Goal: Information Seeking & Learning: Learn about a topic

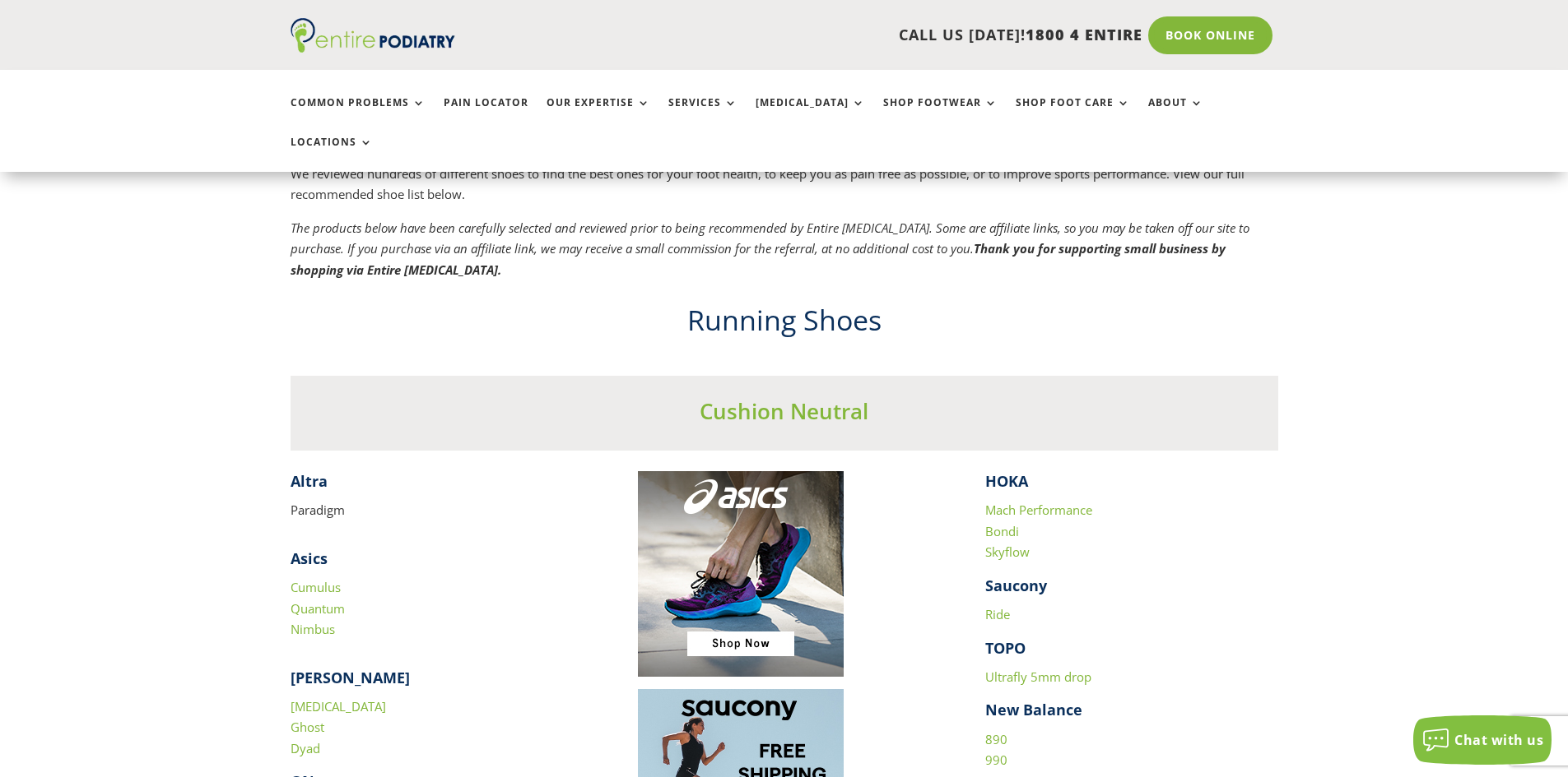
scroll to position [1382, 0]
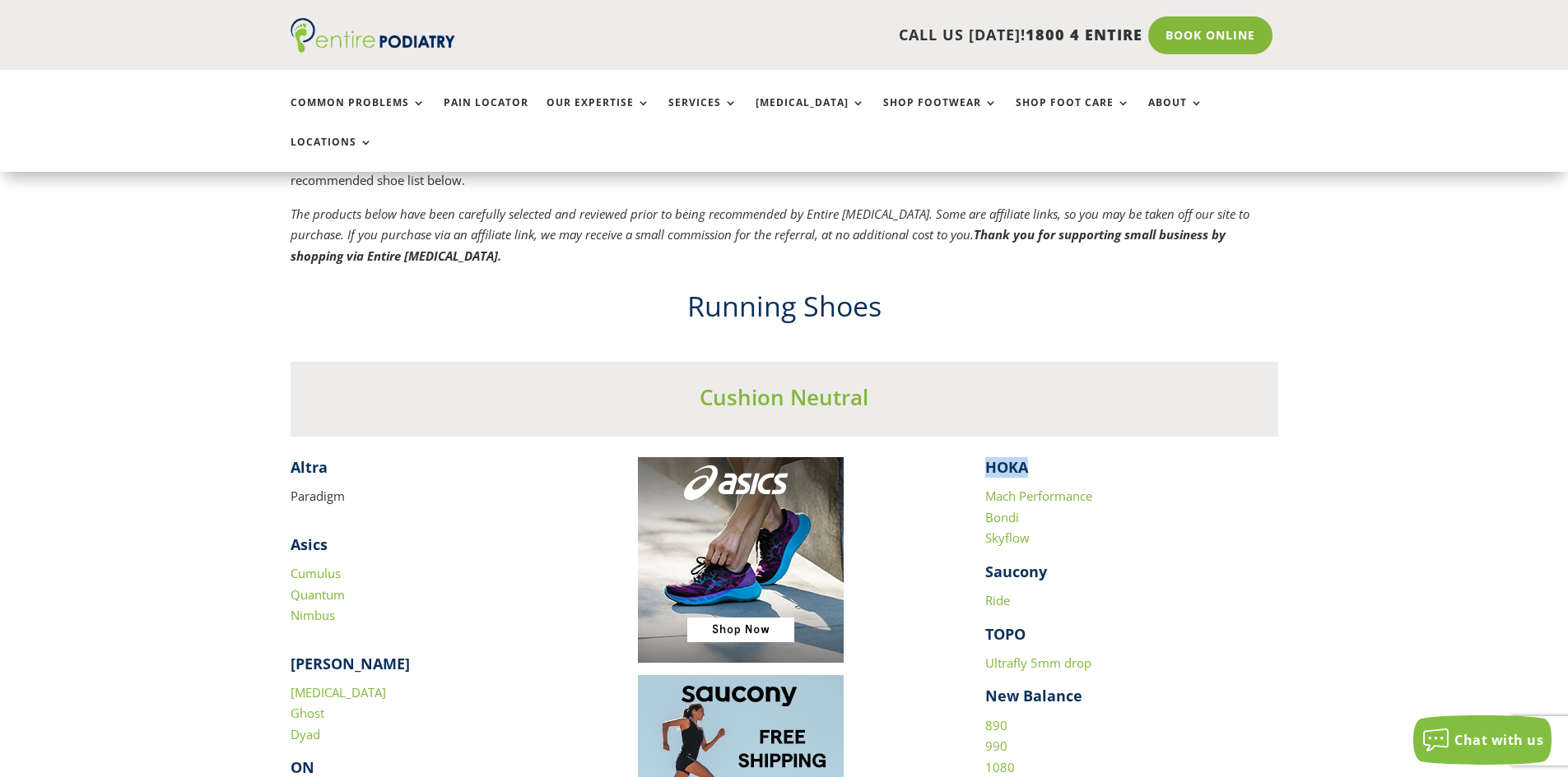
drag, startPoint x: 987, startPoint y: 429, endPoint x: 1031, endPoint y: 428, distance: 44.0
click at [1031, 457] on h4 "HOKA" at bounding box center [1131, 471] width 293 height 29
drag, startPoint x: 1022, startPoint y: 426, endPoint x: 986, endPoint y: 434, distance: 36.9
click at [986, 457] on strong "HOKA" at bounding box center [1006, 467] width 43 height 20
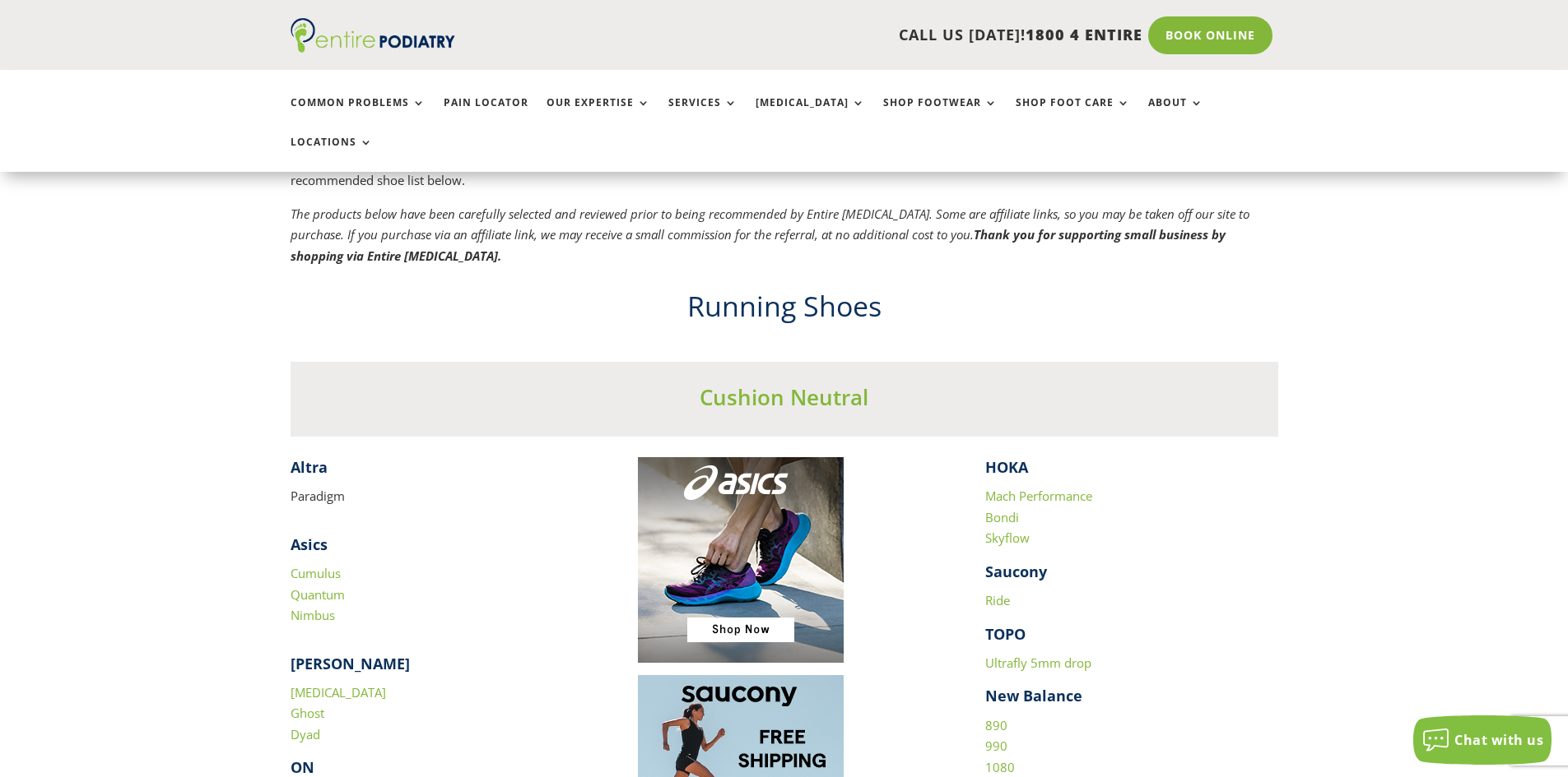
click at [1028, 457] on h4 "HOKA" at bounding box center [1131, 471] width 293 height 29
drag, startPoint x: 1029, startPoint y: 428, endPoint x: 991, endPoint y: 431, distance: 38.1
click at [991, 457] on h4 "HOKA" at bounding box center [1131, 471] width 293 height 29
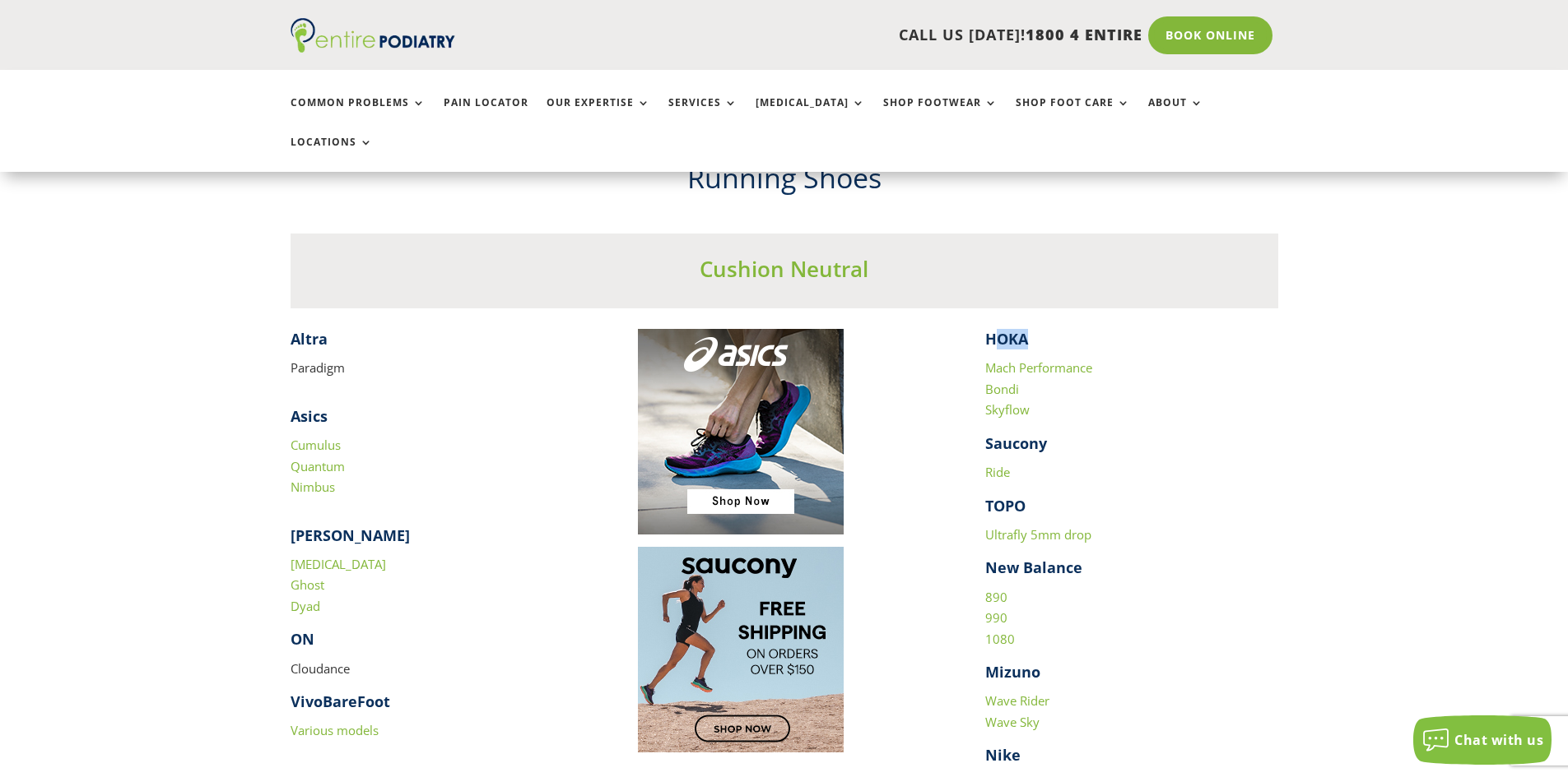
scroll to position [1513, 0]
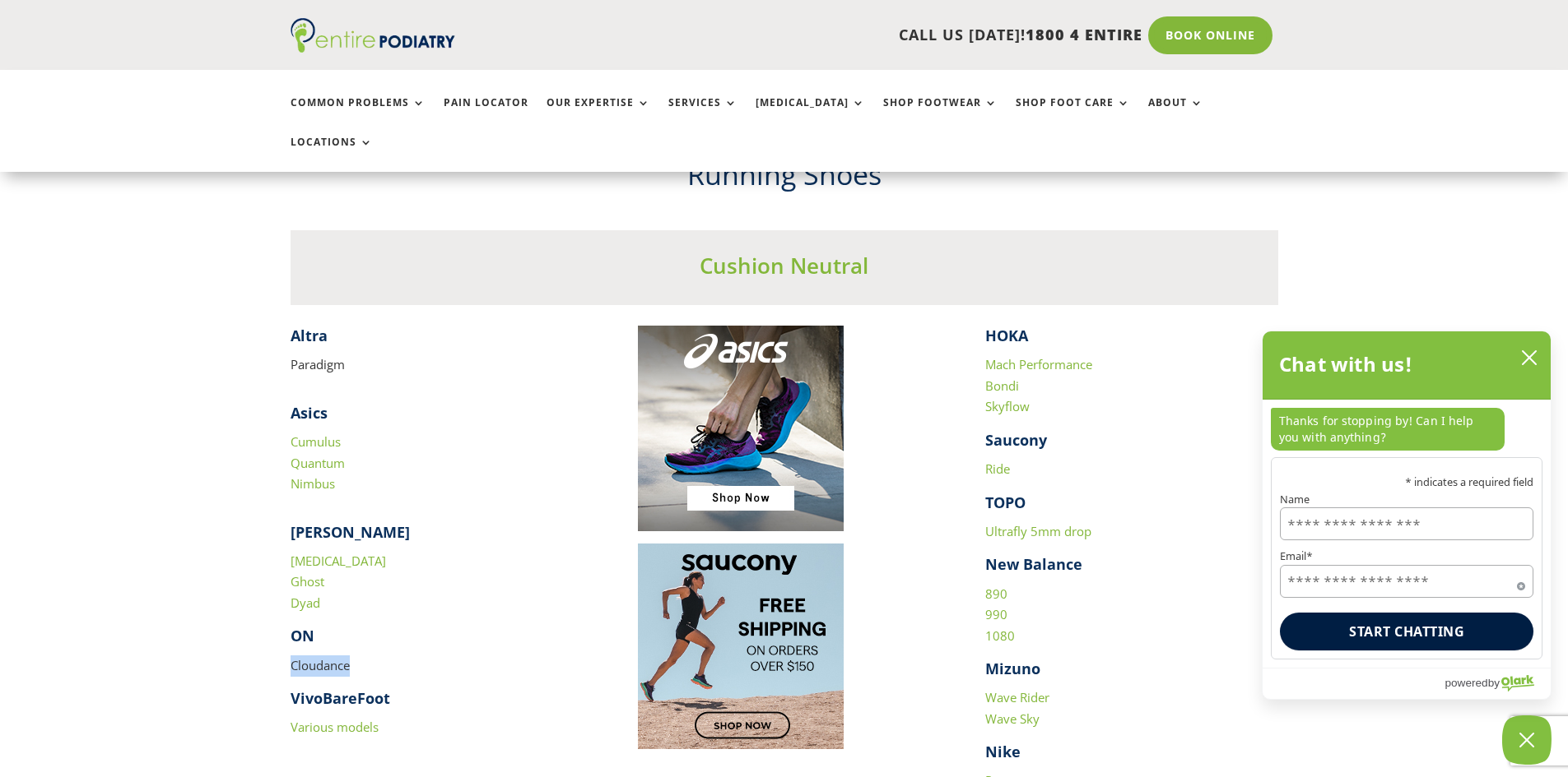
drag, startPoint x: 363, startPoint y: 625, endPoint x: 294, endPoint y: 631, distance: 69.3
click at [294, 655] on p "Cloudance" at bounding box center [437, 672] width 293 height 34
copy p "Cloudance"
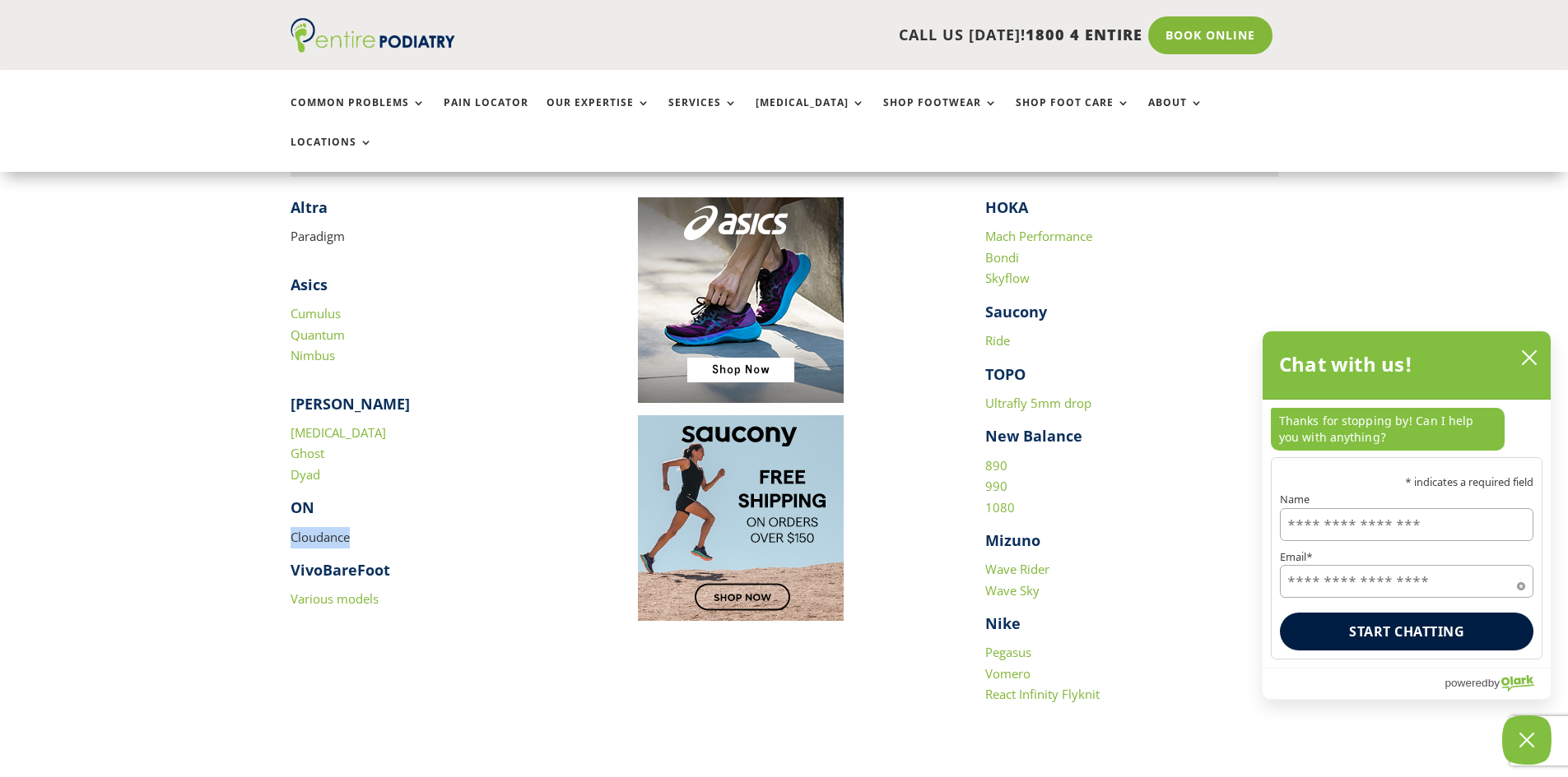
scroll to position [1644, 0]
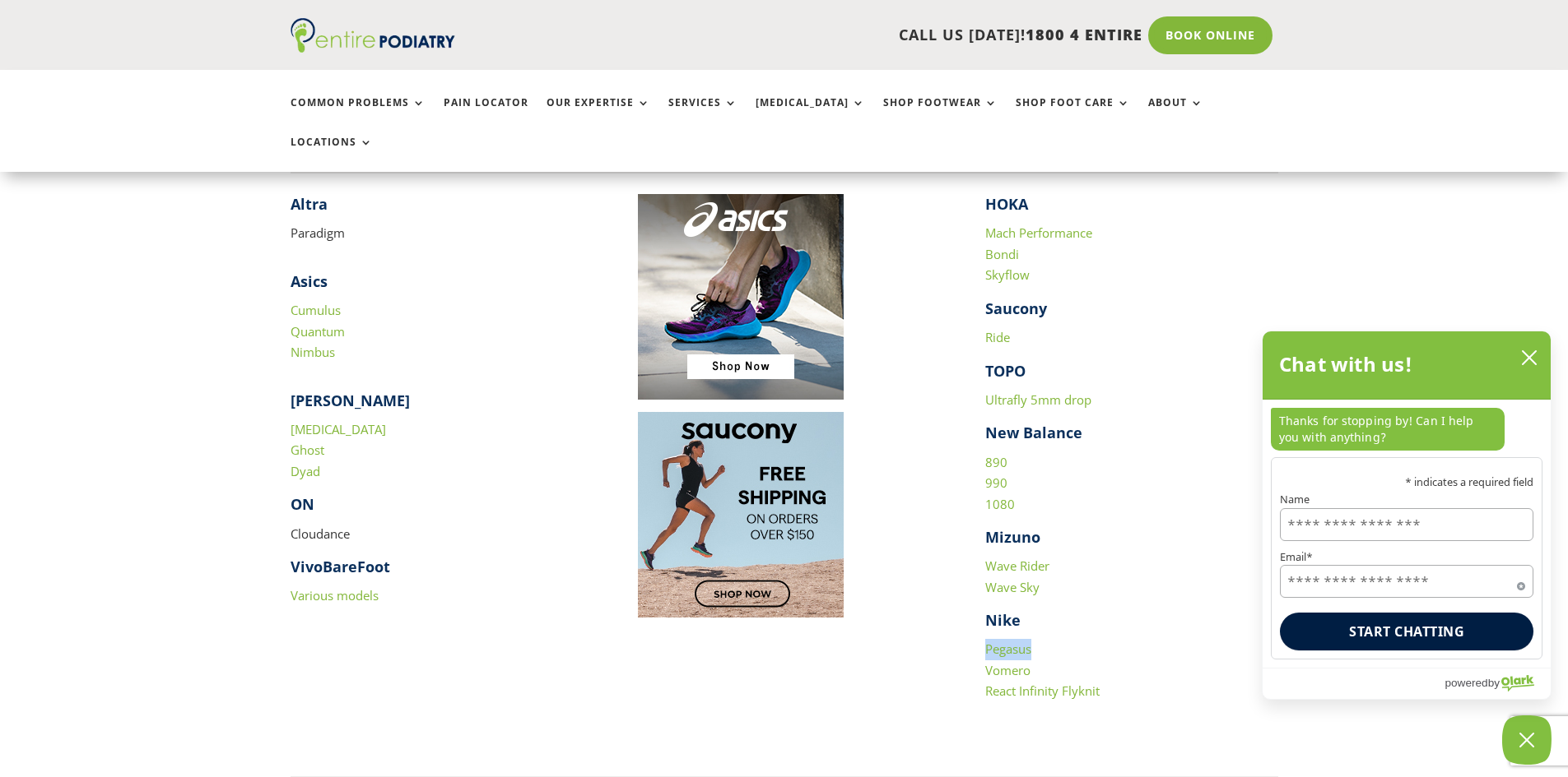
drag, startPoint x: 1043, startPoint y: 610, endPoint x: 987, endPoint y: 614, distance: 56.1
click at [987, 639] on p "Pegasus Vomero React Infinity Flyknit" at bounding box center [1131, 676] width 293 height 76
copy link "Pegasus"
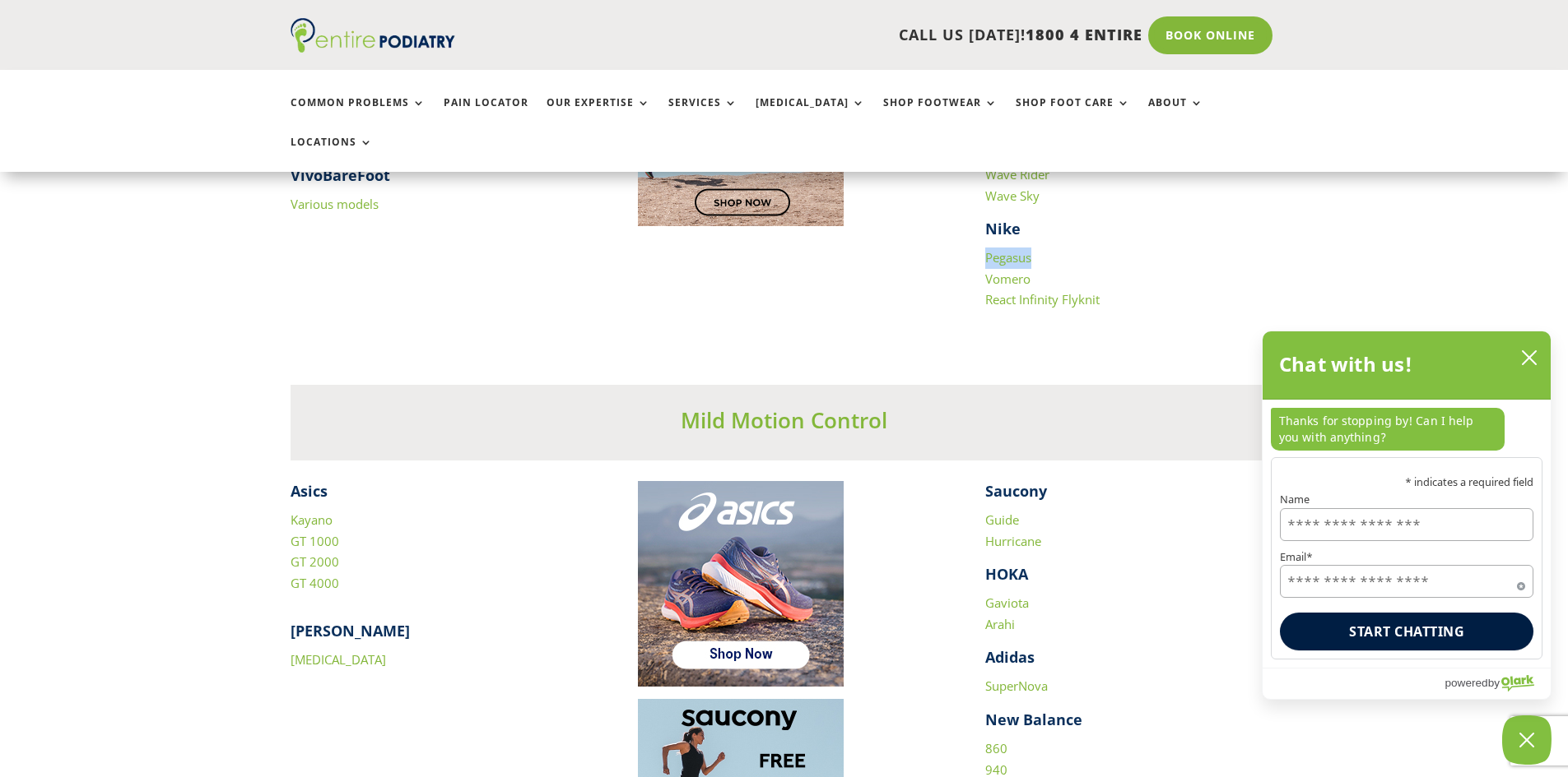
scroll to position [2040, 0]
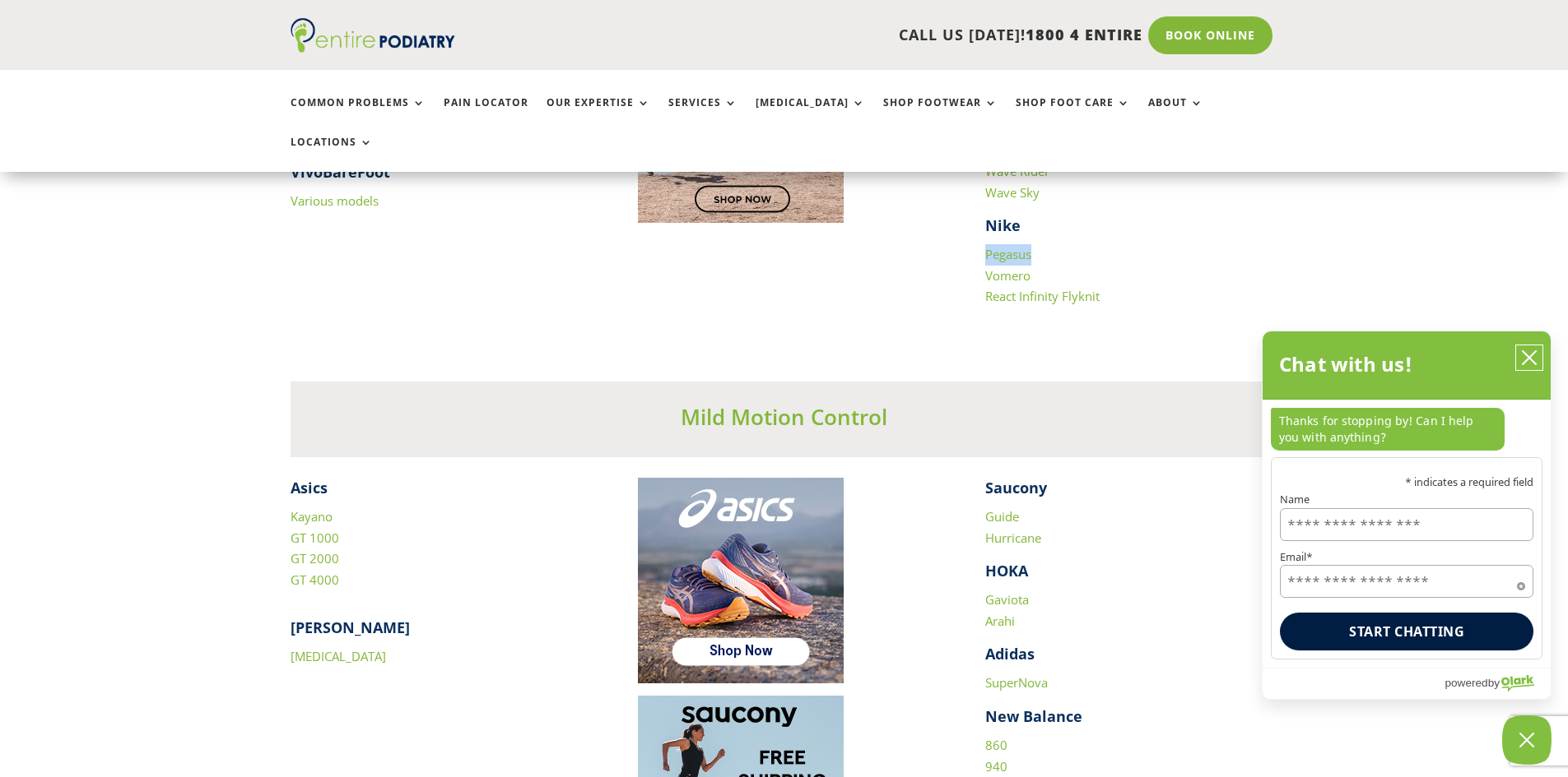
click at [1530, 360] on icon "close chatbox" at bounding box center [1529, 357] width 13 height 13
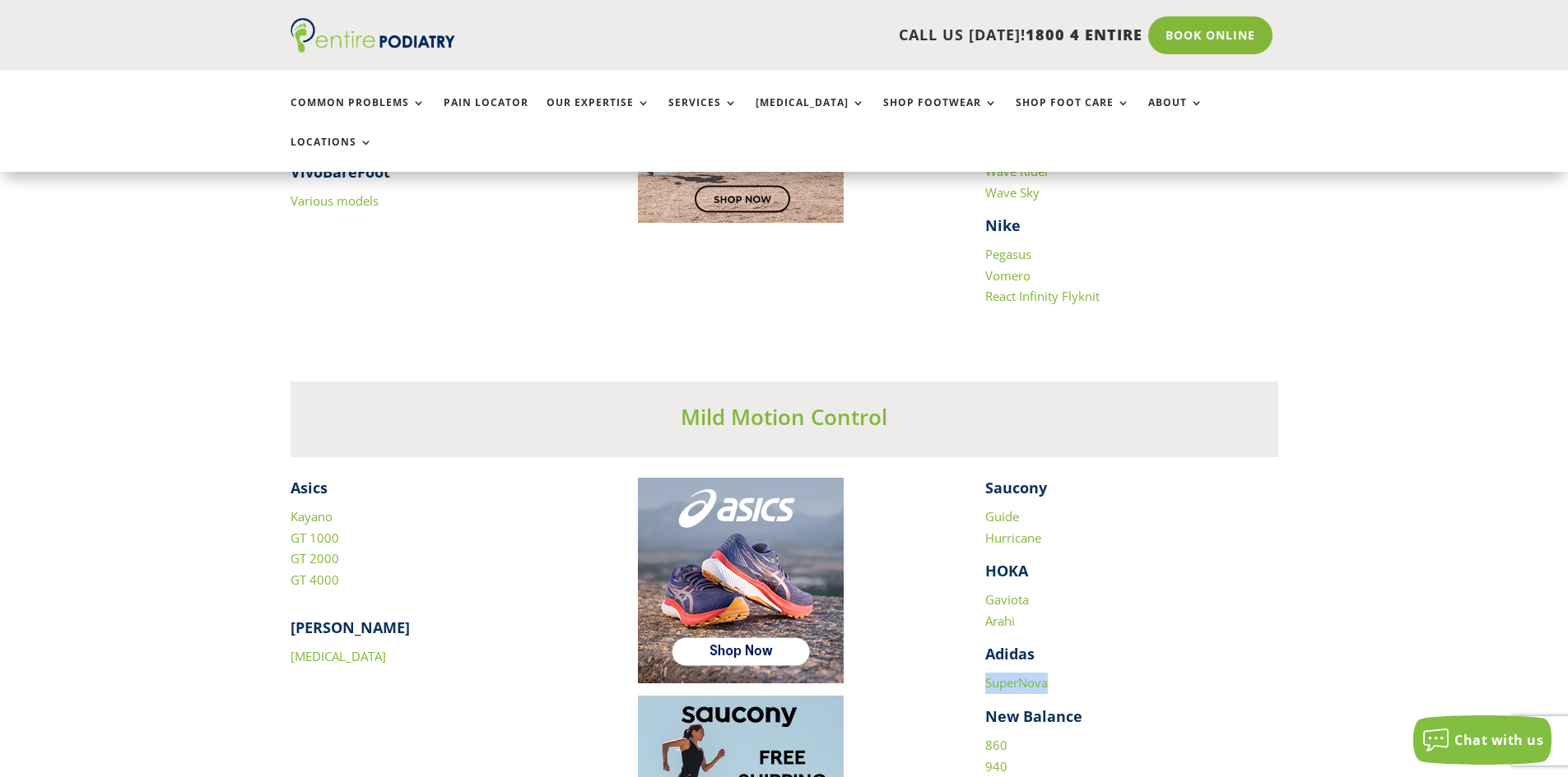
drag, startPoint x: 1064, startPoint y: 636, endPoint x: 963, endPoint y: 650, distance: 102.0
click at [963, 650] on div "Asics Kayano GT 1000 GT 2000 GT 4000 [PERSON_NAME] [MEDICAL_DATA] Saucony Guide…" at bounding box center [784, 701] width 987 height 445
copy link "SuperNova"
drag, startPoint x: 1020, startPoint y: 215, endPoint x: 983, endPoint y: 208, distance: 37.7
click at [983, 208] on div "​ Altra Paradigm Asics Cumulus Quantum Nimbus [PERSON_NAME] [MEDICAL_DATA] Ghos…" at bounding box center [784, 70] width 987 height 541
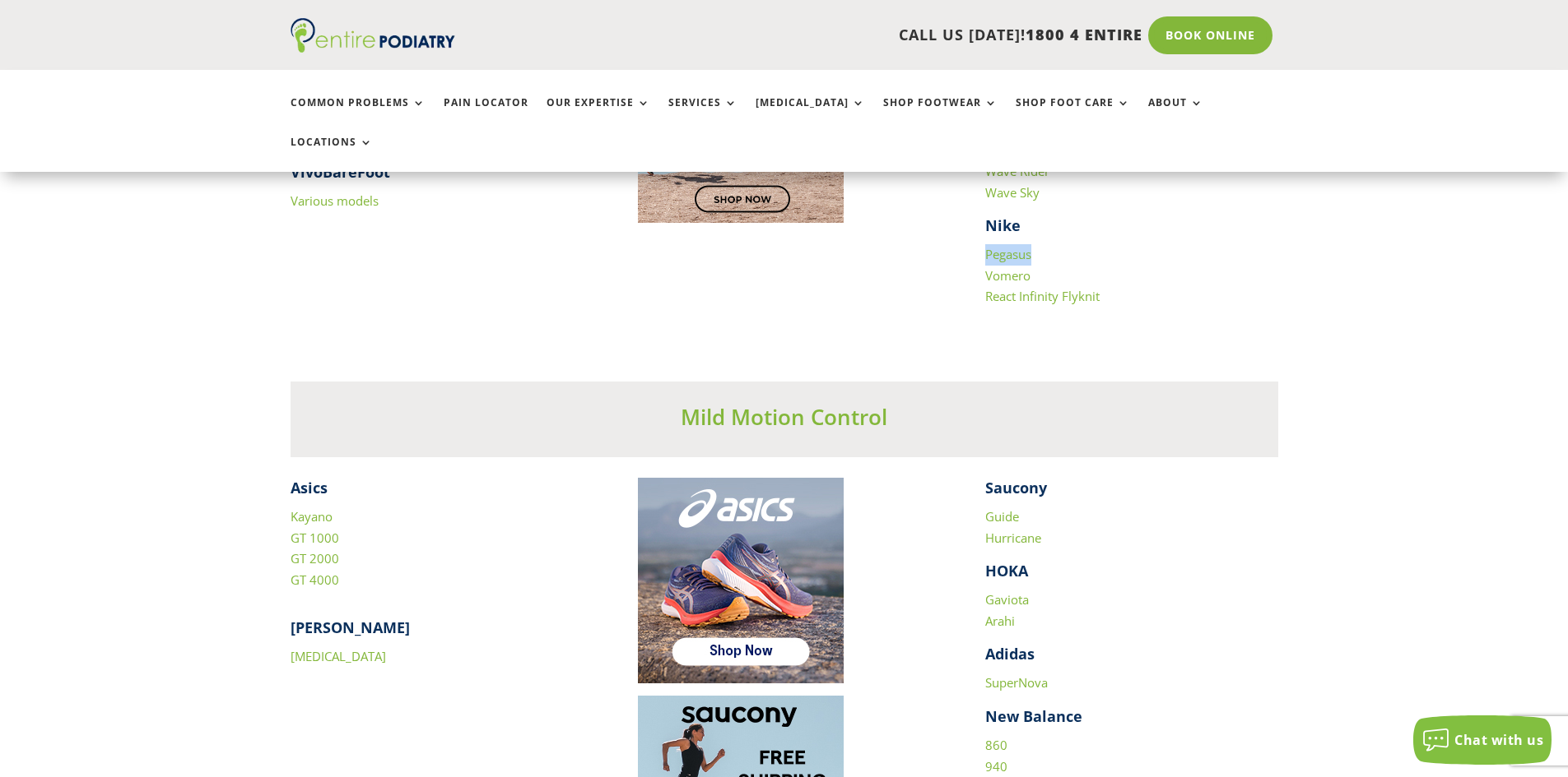
copy link "Pegasus"
click at [1140, 361] on div "Mild Motion Control" at bounding box center [784, 408] width 987 height 96
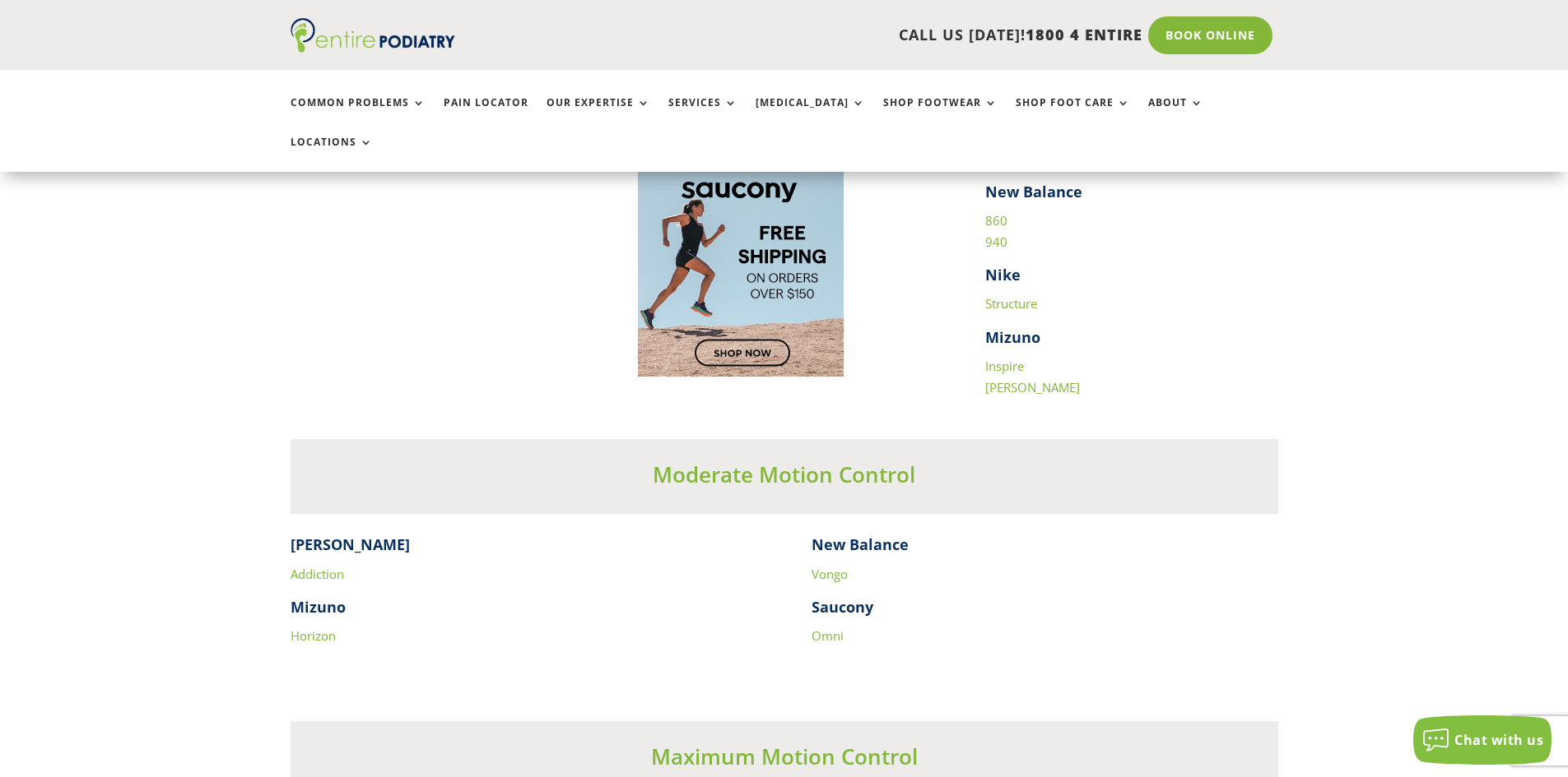
scroll to position [2566, 0]
drag, startPoint x: 653, startPoint y: 436, endPoint x: 767, endPoint y: 439, distance: 114.0
click at [767, 458] on h3 "Moderate Motion Control" at bounding box center [784, 477] width 987 height 38
click at [734, 460] on div "Moderate Motion Control" at bounding box center [784, 475] width 987 height 75
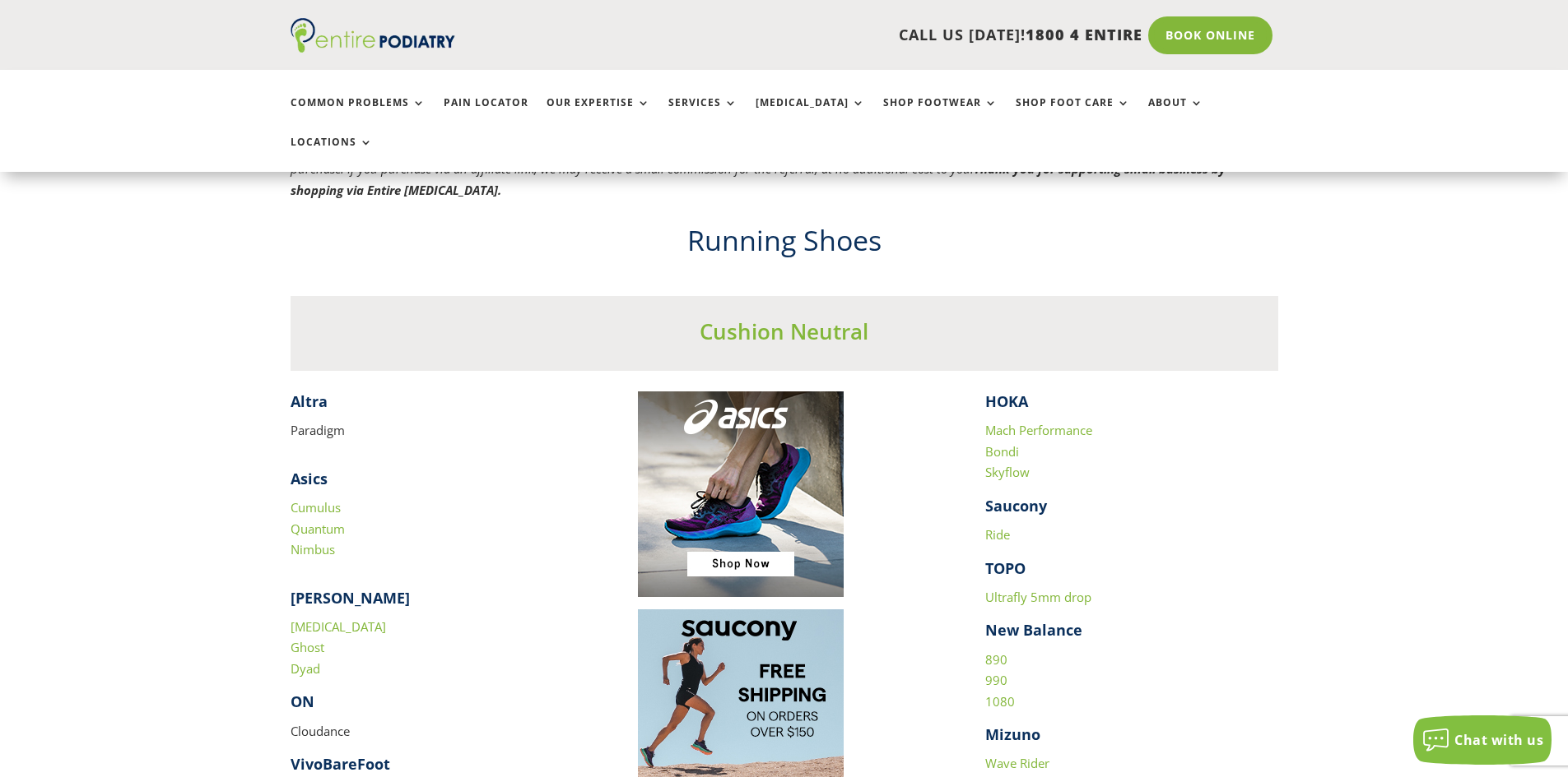
scroll to position [1382, 0]
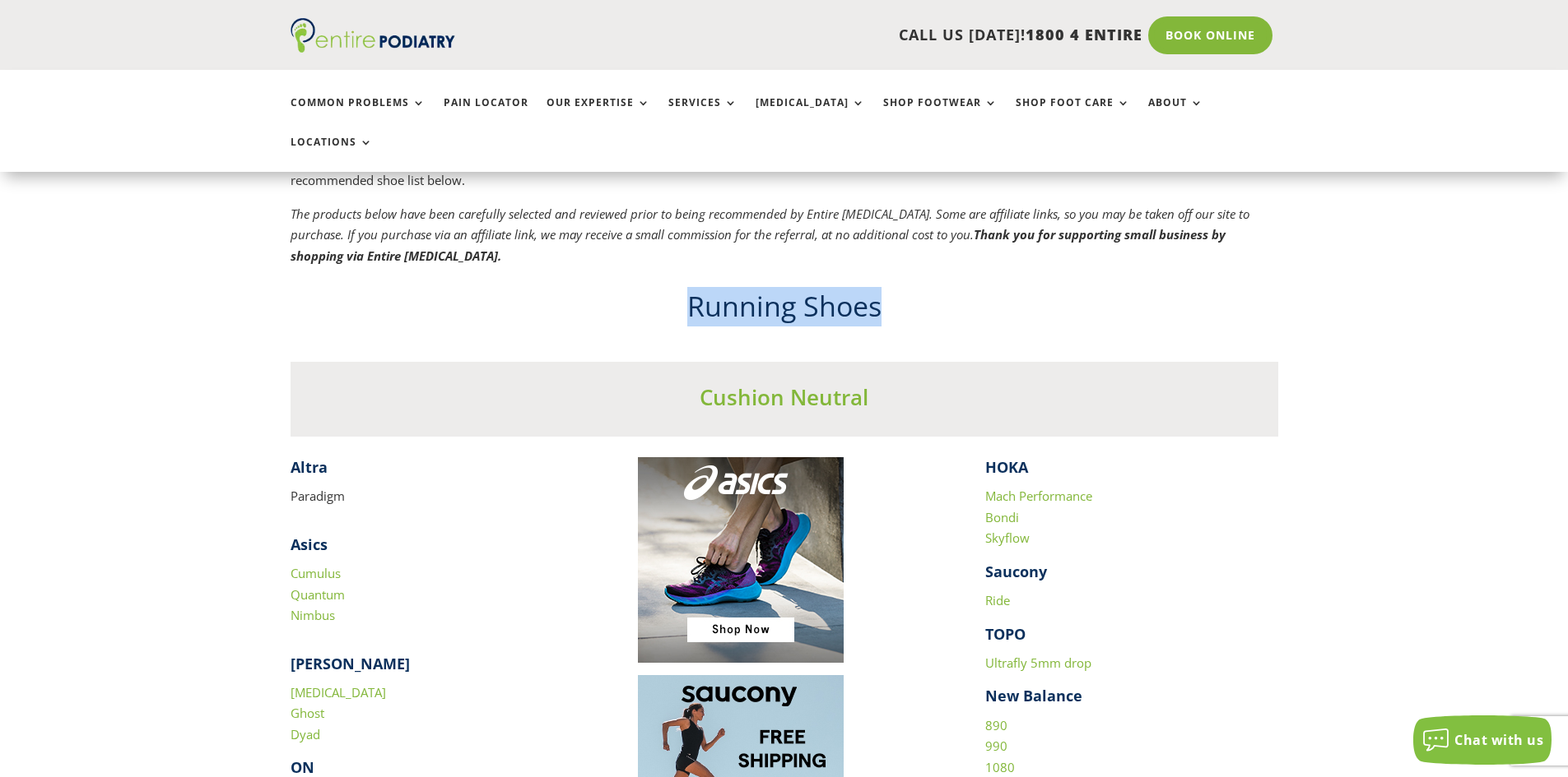
drag, startPoint x: 684, startPoint y: 270, endPoint x: 995, endPoint y: 281, distance: 311.2
click at [995, 287] on h2 "Running Shoes" at bounding box center [784, 310] width 987 height 48
click at [996, 287] on h2 "Running Shoes" at bounding box center [784, 310] width 987 height 48
drag, startPoint x: 623, startPoint y: 250, endPoint x: 1033, endPoint y: 256, distance: 410.0
click at [1033, 287] on h2 "Running Shoes" at bounding box center [784, 310] width 987 height 48
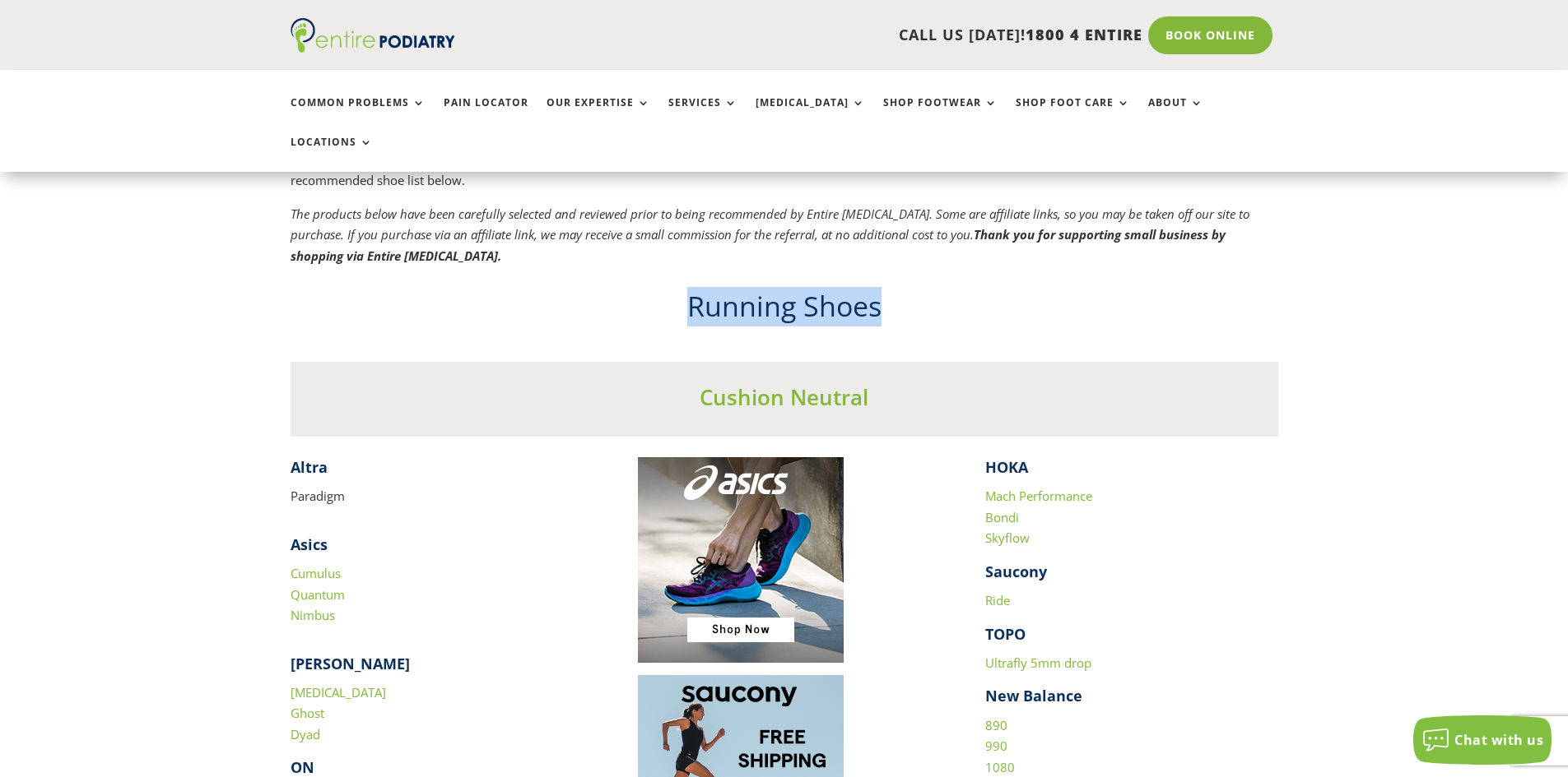
click at [1036, 287] on h2 "Running Shoes" at bounding box center [784, 310] width 987 height 48
click at [684, 287] on h2 "Running Shoes" at bounding box center [784, 310] width 987 height 48
drag, startPoint x: 683, startPoint y: 265, endPoint x: 906, endPoint y: 262, distance: 223.0
click at [906, 287] on h2 "Running Shoes" at bounding box center [784, 310] width 987 height 48
click at [907, 287] on h2 "Running Shoes" at bounding box center [784, 310] width 987 height 48
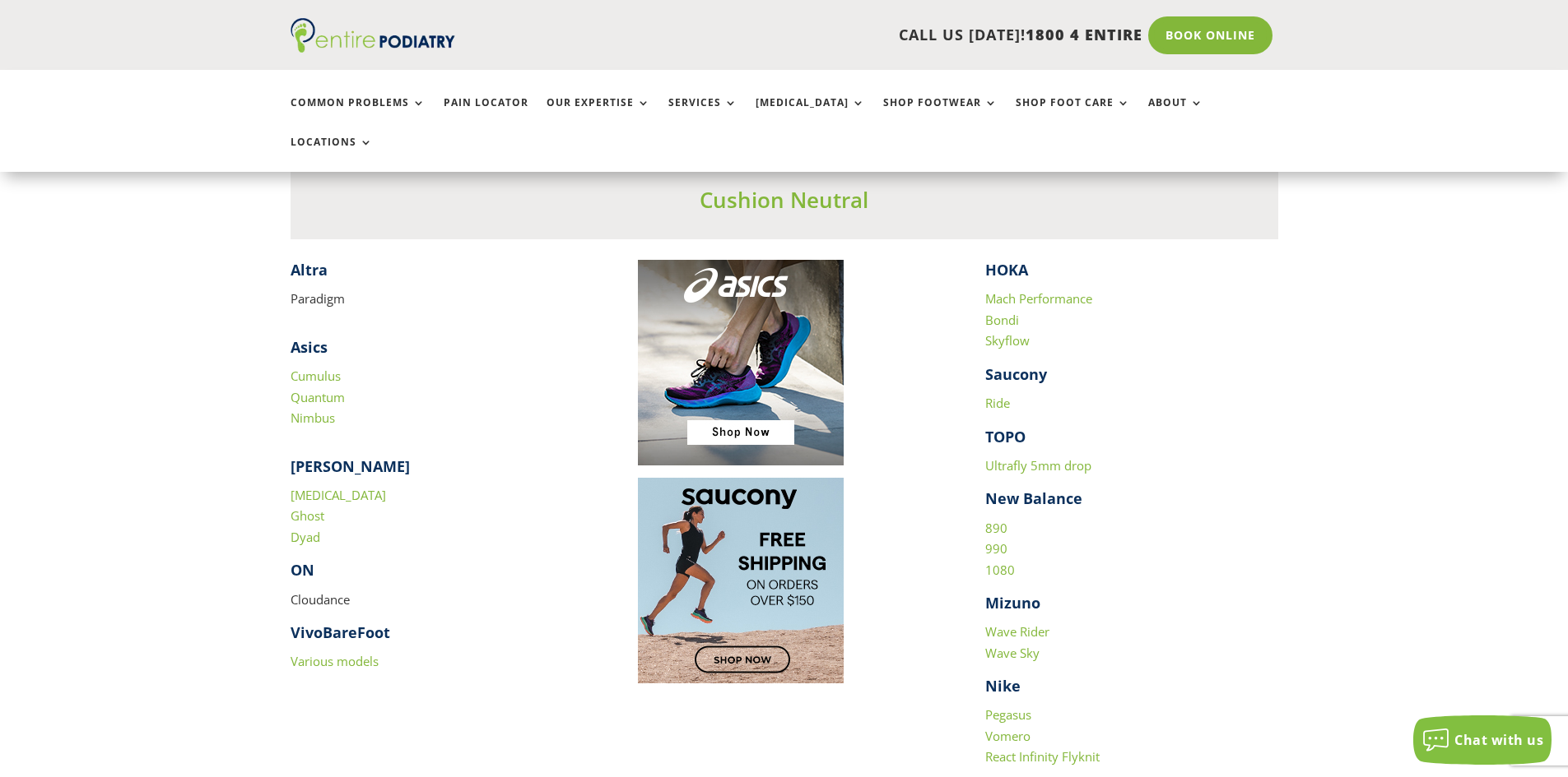
scroll to position [1513, 0]
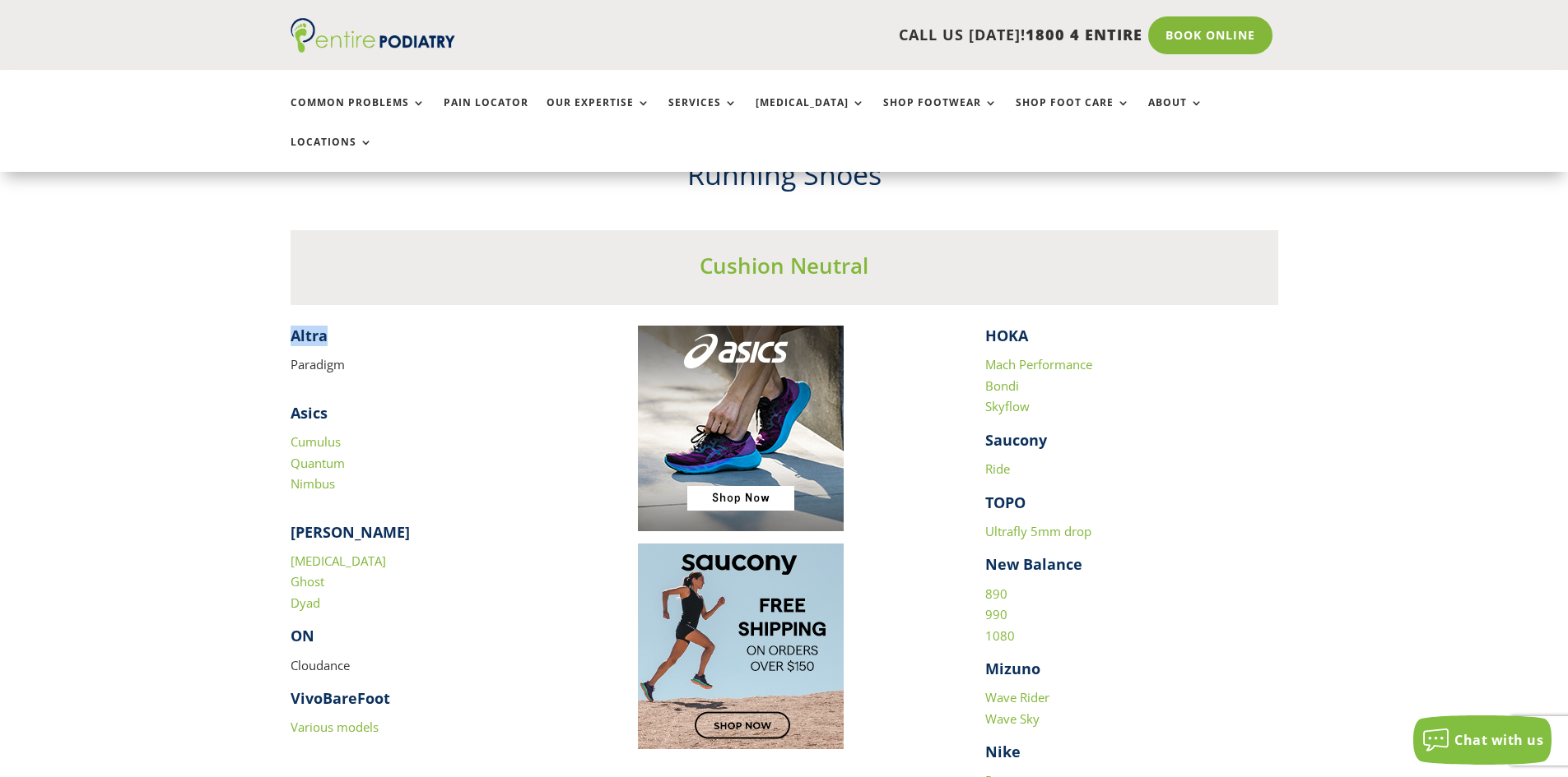
drag, startPoint x: 337, startPoint y: 298, endPoint x: 294, endPoint y: 303, distance: 43.3
click at [294, 326] on h4 "​ Altra" at bounding box center [437, 340] width 293 height 29
click at [290, 326] on strong "Altra" at bounding box center [309, 335] width 37 height 20
drag, startPoint x: 289, startPoint y: 298, endPoint x: 343, endPoint y: 322, distance: 59.1
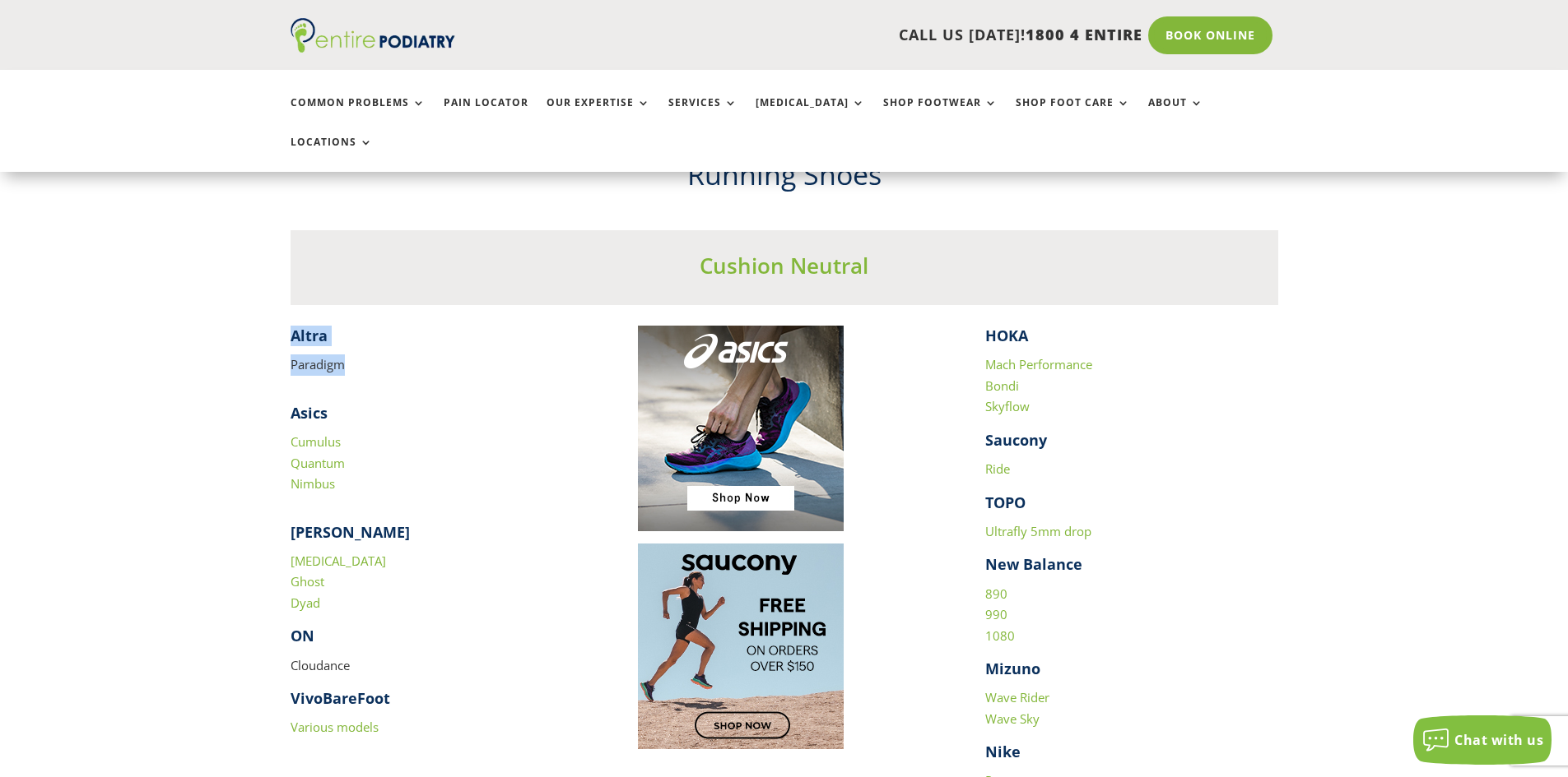
copy div "​ Altra Paradigm"
